Goal: Information Seeking & Learning: Find specific page/section

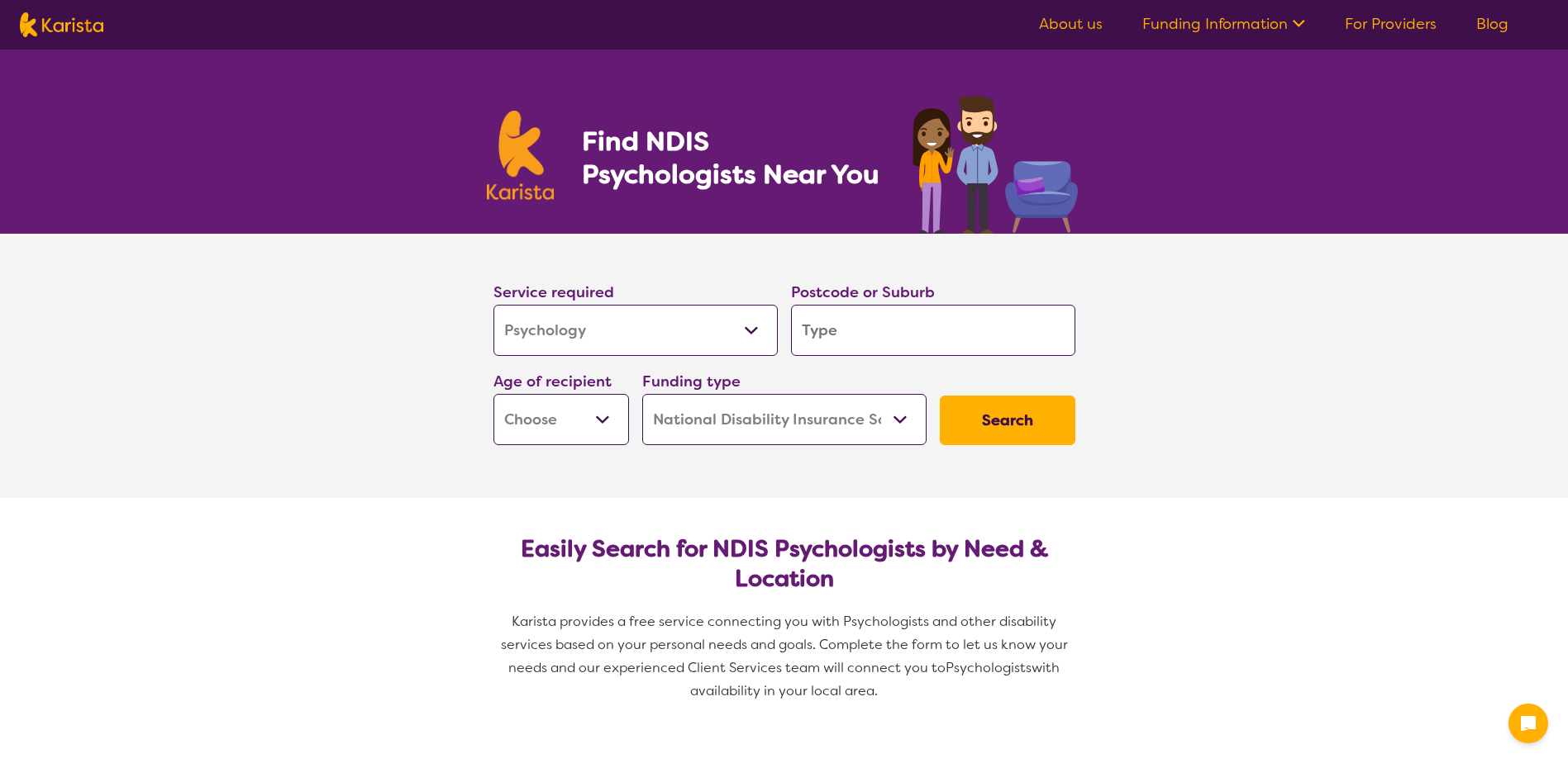
select select "Psychology"
select select "NDIS"
select select "Psychology"
select select "NDIS"
click at [751, 365] on div "Funding type Home Care Package (HCP) National Disability Insurance Scheme (NDIS…" at bounding box center [784, 407] width 298 height 89
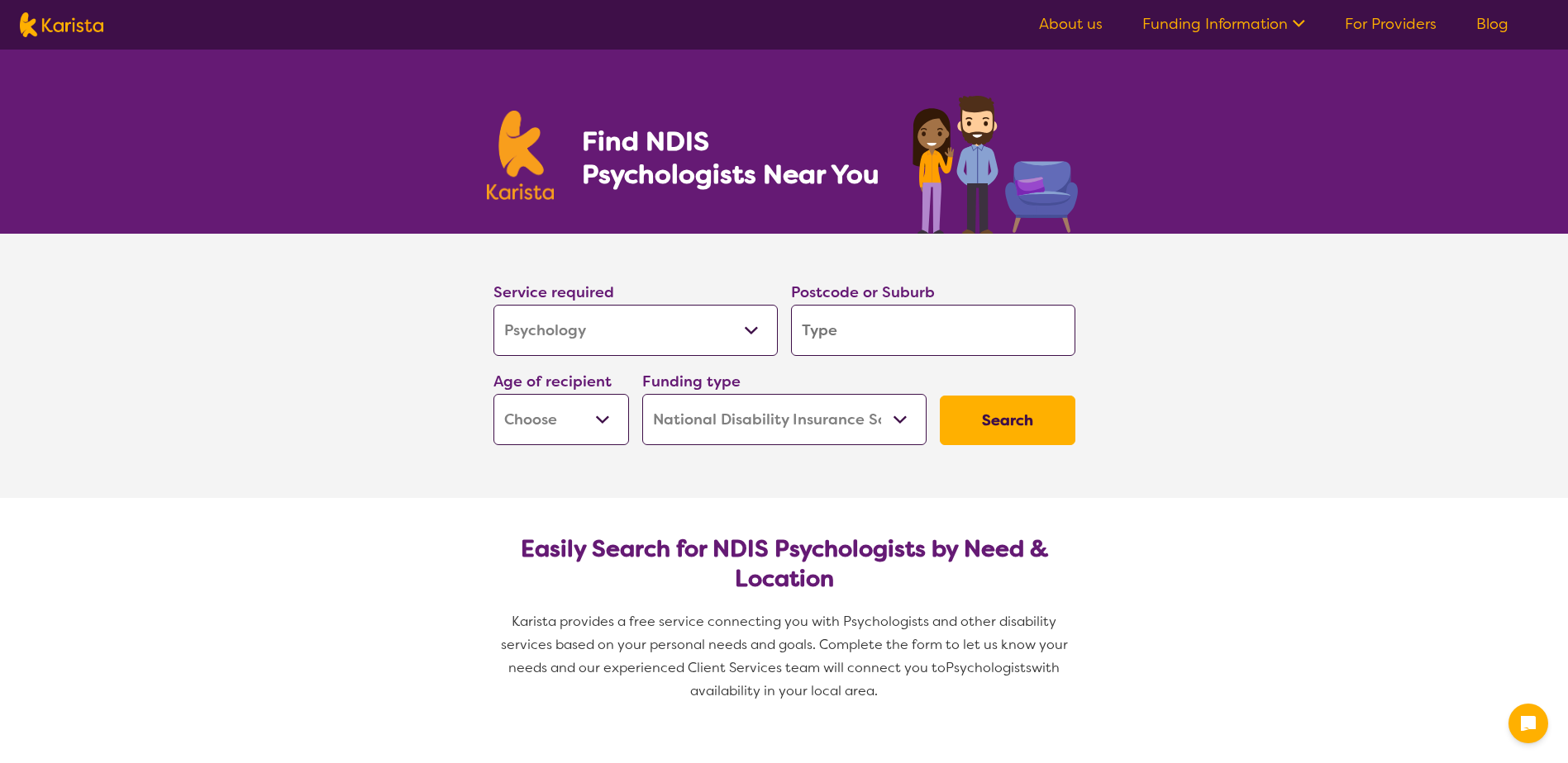
click at [764, 339] on select "Allied Health Assistant Assessment ([MEDICAL_DATA] or [MEDICAL_DATA]) Behaviour…" at bounding box center [635, 331] width 284 height 51
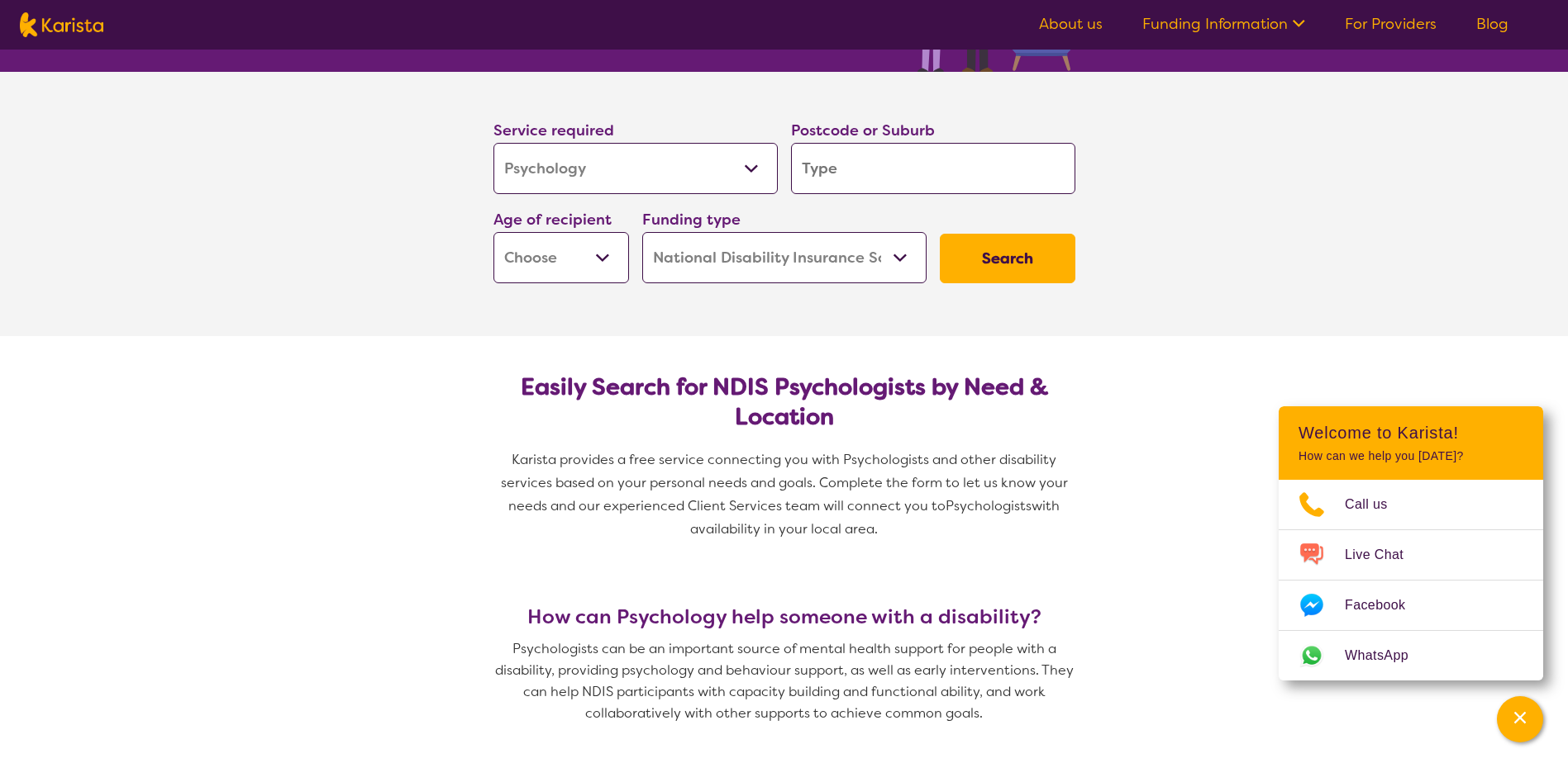
scroll to position [165, 0]
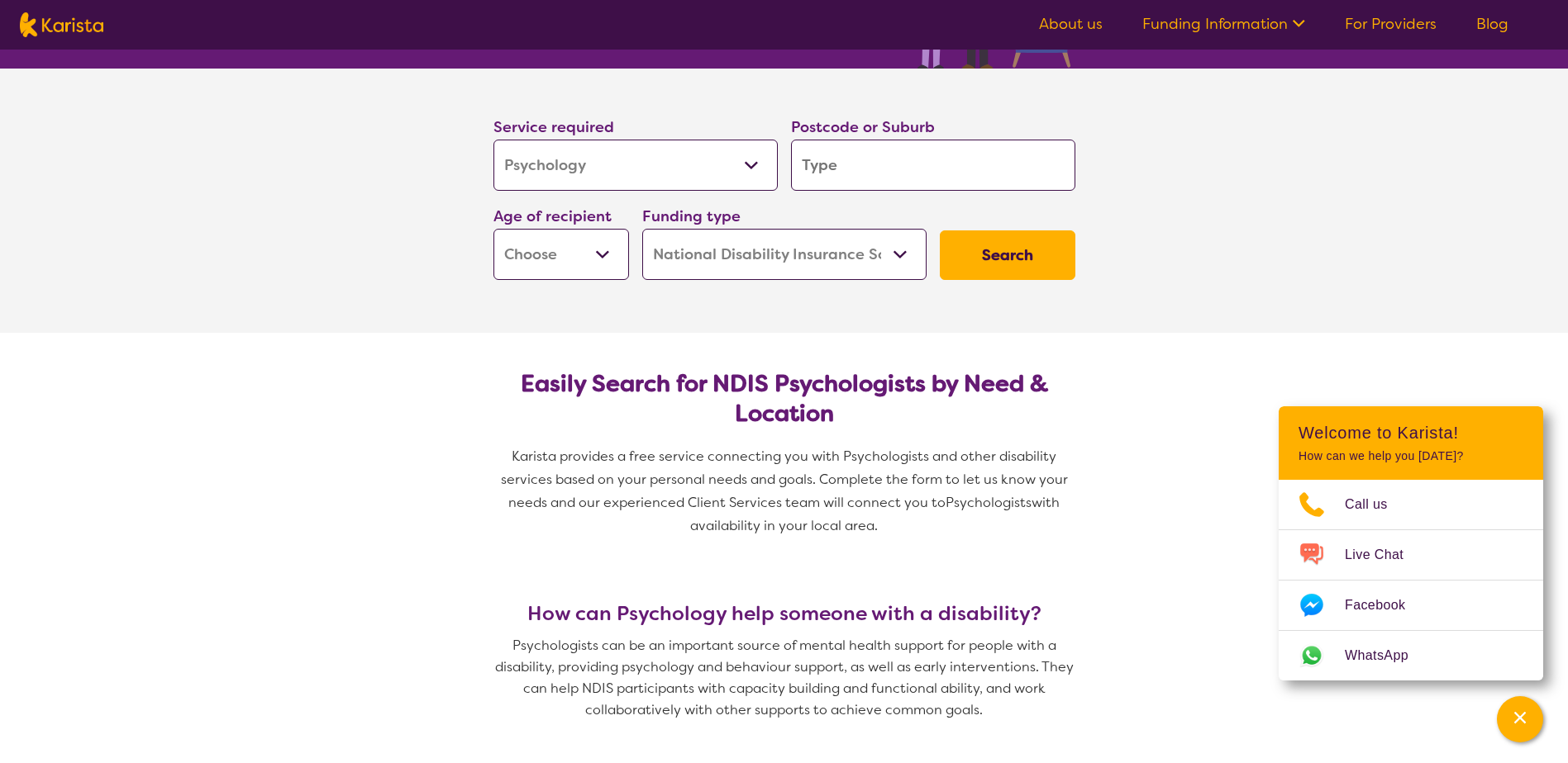
click at [910, 160] on input "search" at bounding box center [933, 165] width 284 height 51
click at [875, 156] on input "search" at bounding box center [933, 165] width 284 height 51
paste input "6060"
type input "6060"
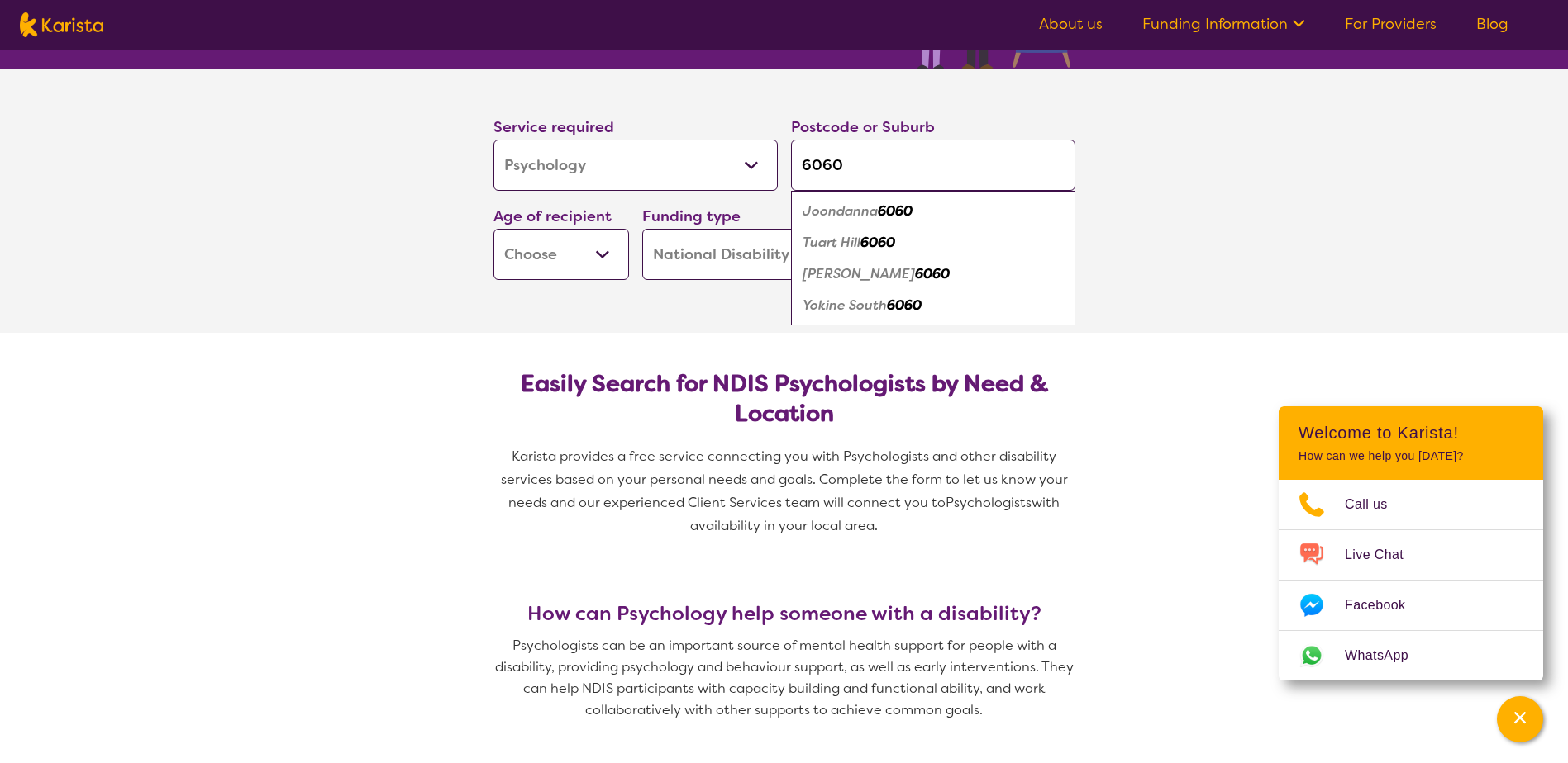
type input "6060"
click at [533, 254] on select "Early Childhood - 0 to 9 Child - 10 to 11 Adolescent - 12 to 17 Adult - 18 to 6…" at bounding box center [561, 255] width 136 height 51
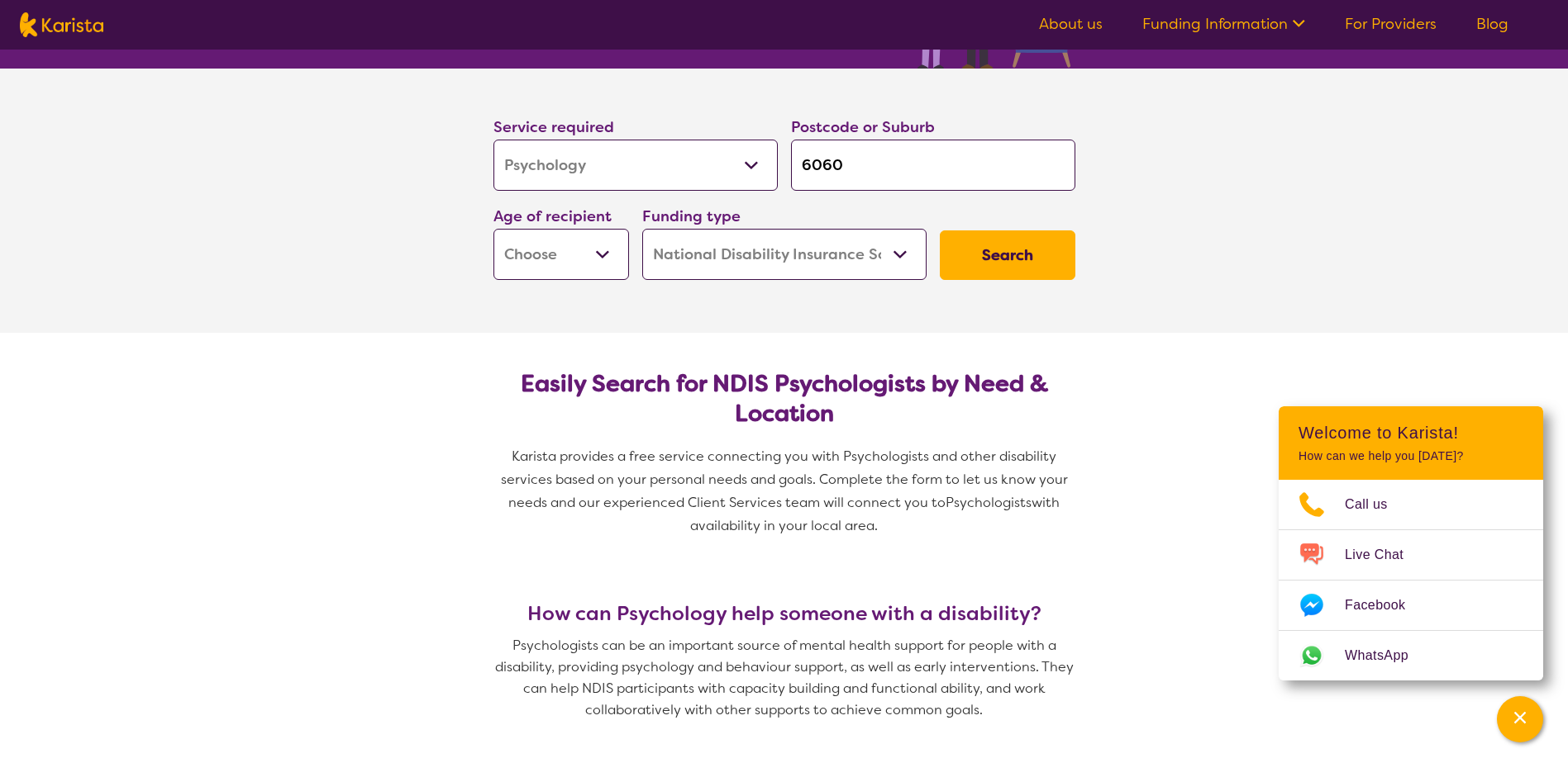
click at [559, 256] on select "Early Childhood - 0 to 9 Child - 10 to 11 Adolescent - 12 to 17 Adult - 18 to 6…" at bounding box center [561, 255] width 136 height 51
select select "AD"
click at [493, 229] on select "Early Childhood - 0 to 9 Child - 10 to 11 Adolescent - 12 to 17 Adult - 18 to 6…" at bounding box center [561, 255] width 136 height 51
select select "AD"
click at [777, 260] on select "Home Care Package (HCP) National Disability Insurance Scheme (NDIS) I don't know" at bounding box center [784, 255] width 284 height 51
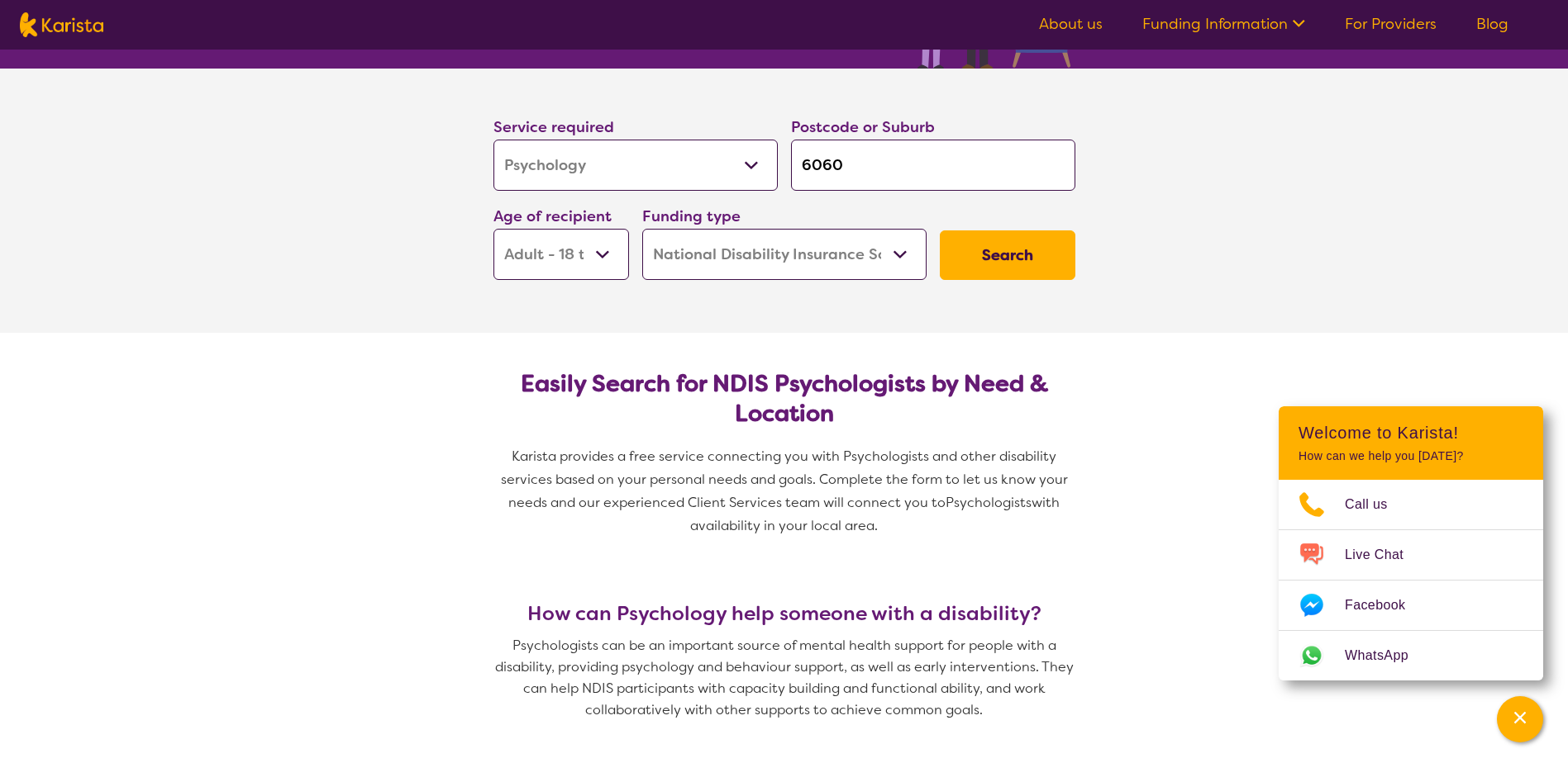
click at [642, 229] on select "Home Care Package (HCP) National Disability Insurance Scheme (NDIS) I don't know" at bounding box center [784, 255] width 284 height 51
click at [972, 255] on button "Search" at bounding box center [1007, 256] width 136 height 49
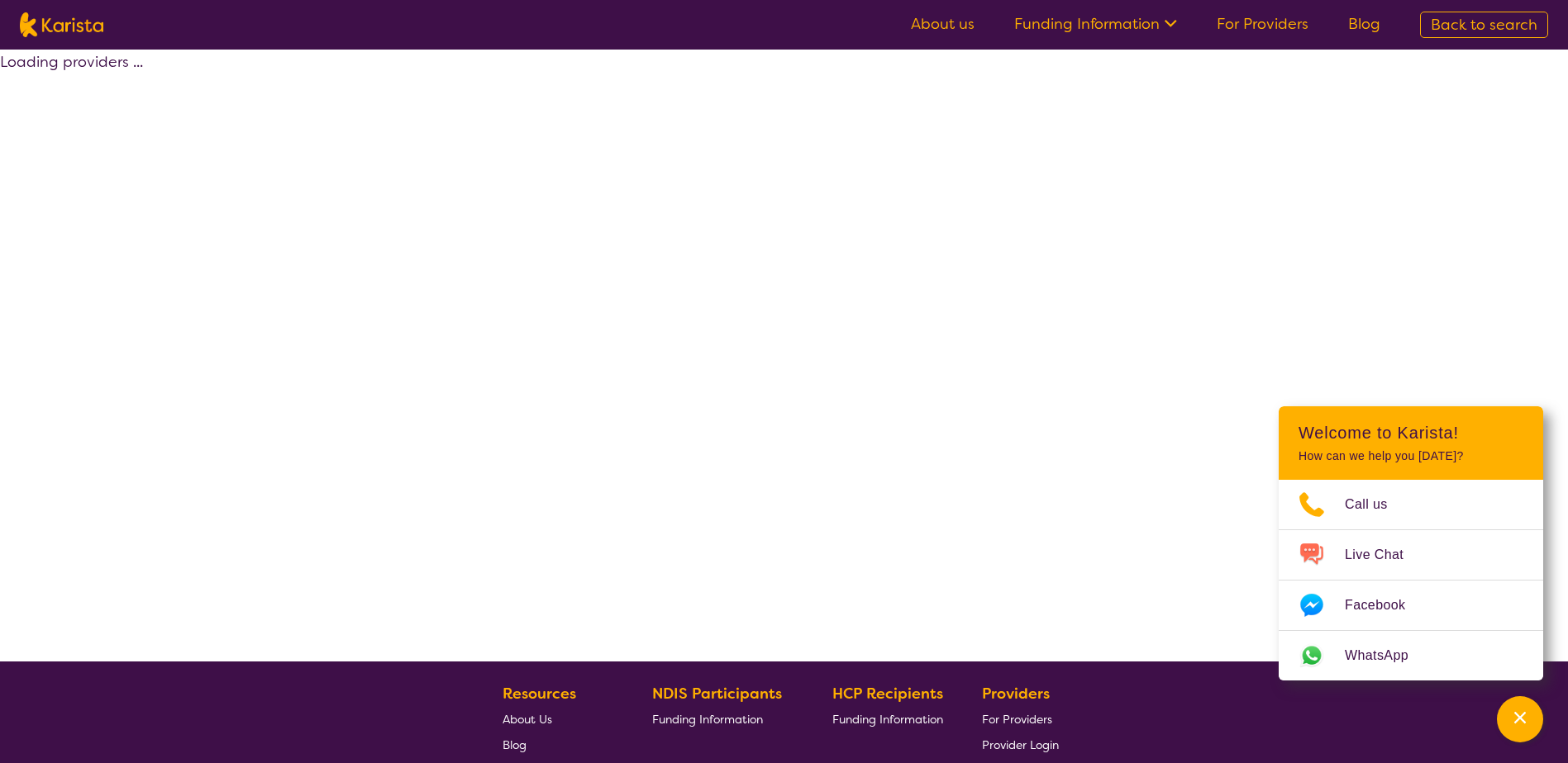
select select "by_score"
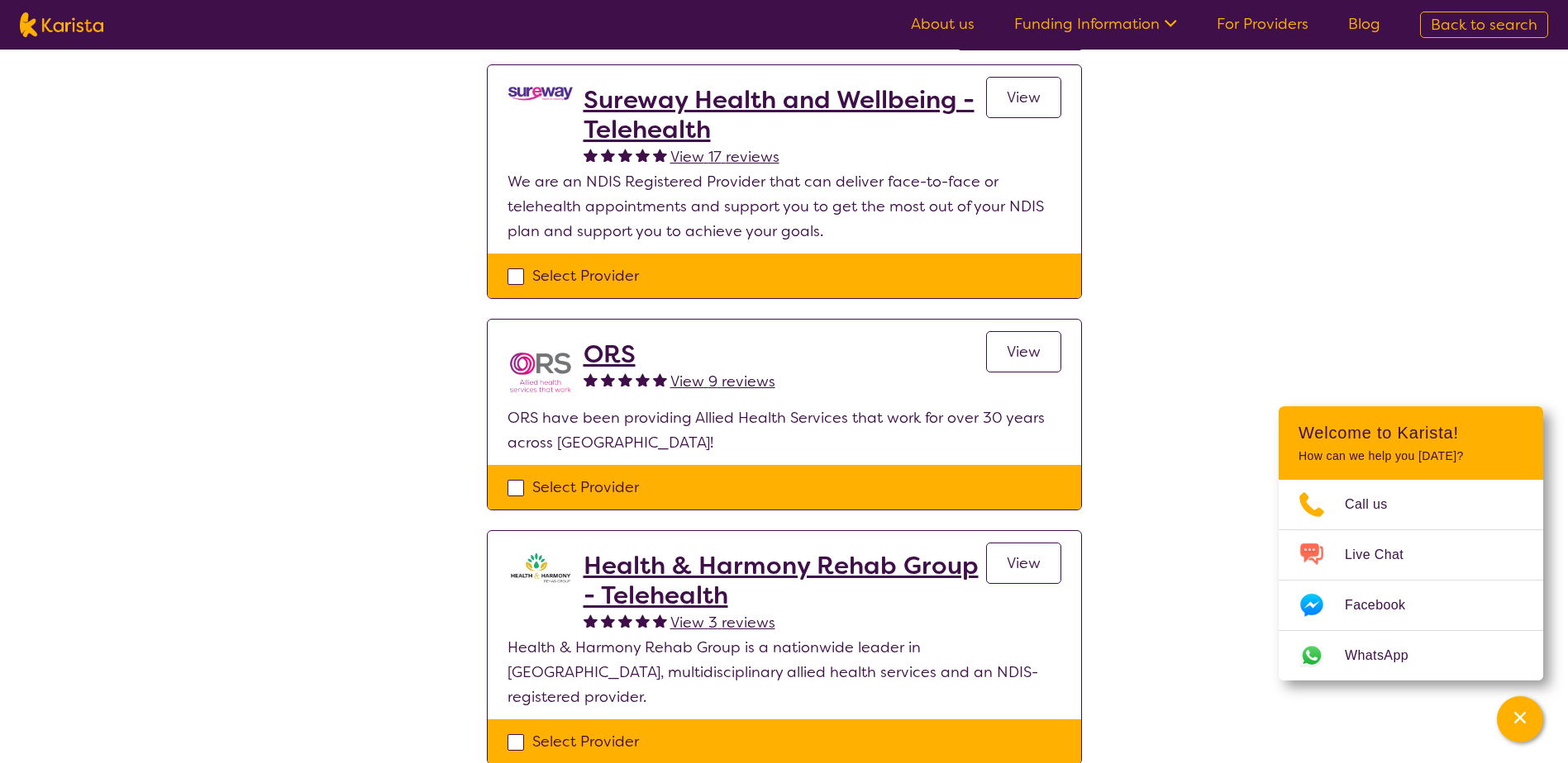
scroll to position [165, 0]
